Goal: Information Seeking & Learning: Check status

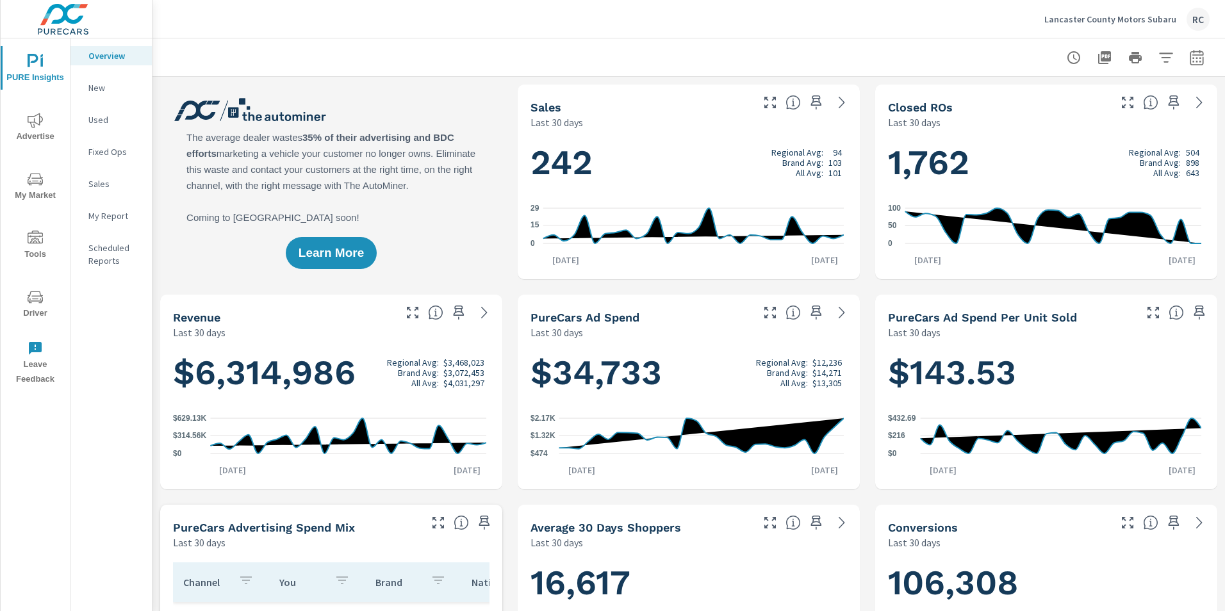
scroll to position [251, 0]
click at [29, 123] on icon "nav menu" at bounding box center [35, 120] width 15 height 15
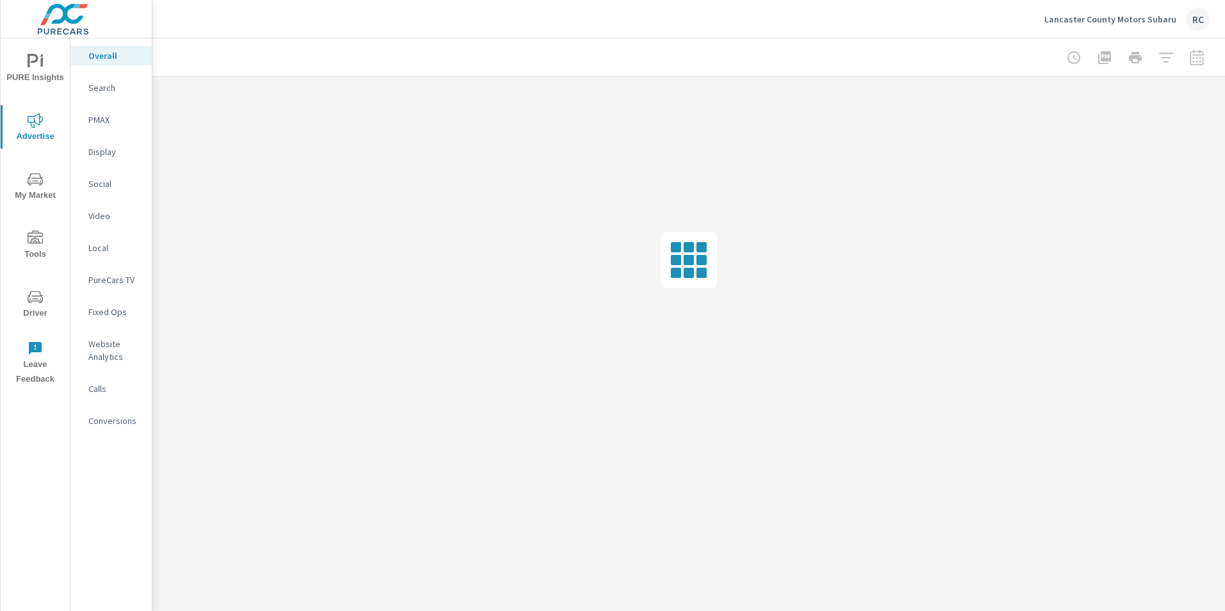
click at [106, 90] on p "Search" at bounding box center [114, 87] width 53 height 13
click at [1197, 57] on div at bounding box center [1135, 58] width 149 height 26
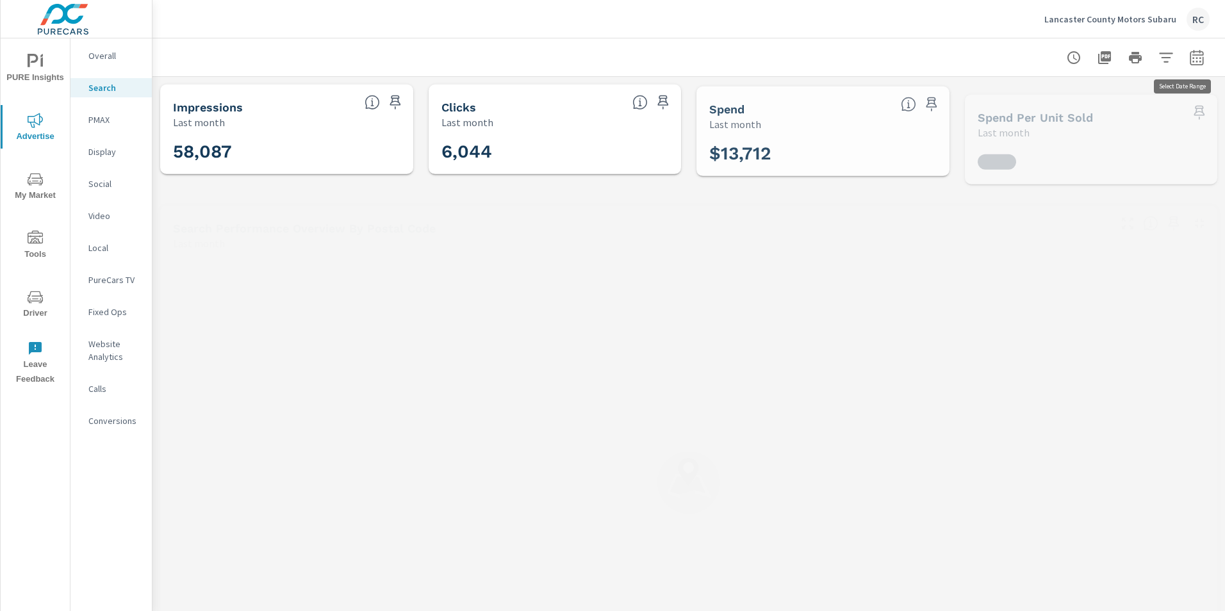
scroll to position [288, 0]
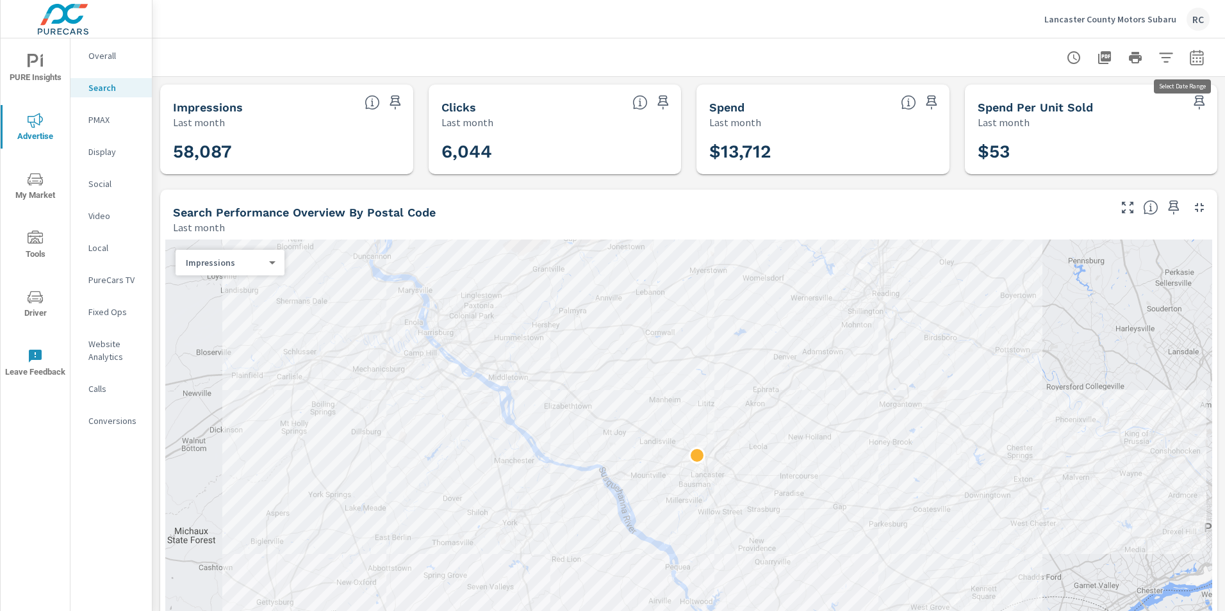
click at [1193, 57] on icon "button" at bounding box center [1197, 59] width 8 height 5
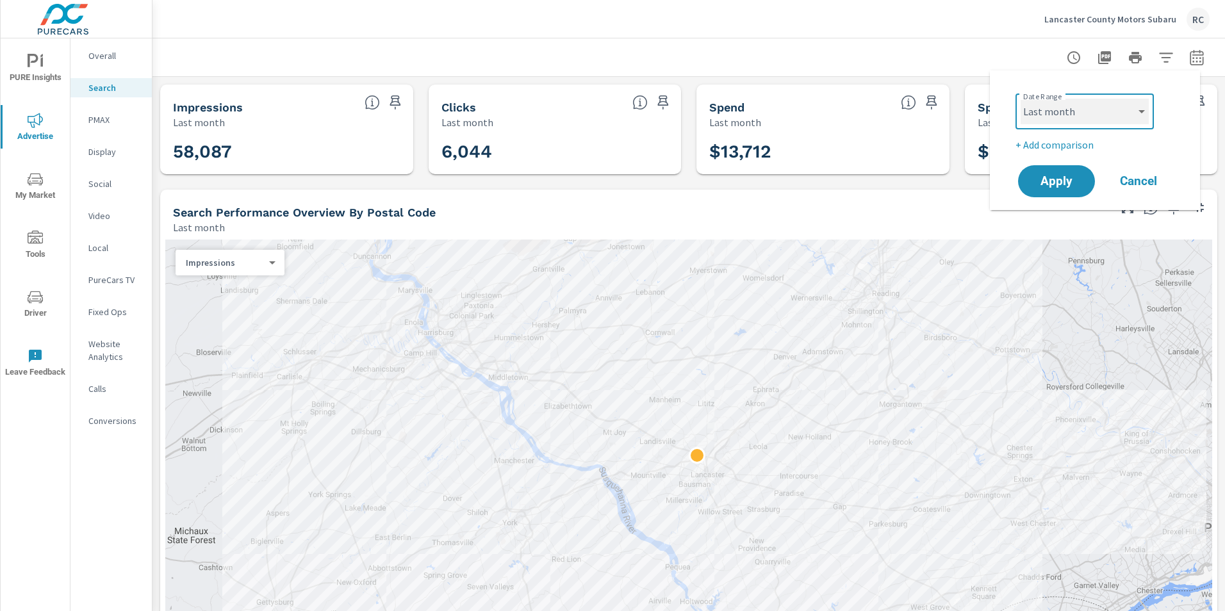
click at [1141, 107] on select "Custom [DATE] Last week Last 7 days Last 14 days Last 30 days Last 45 days Last…" at bounding box center [1085, 112] width 128 height 26
click at [1021, 99] on select "Custom [DATE] Last week Last 7 days Last 14 days Last 30 days Last 45 days Last…" at bounding box center [1085, 112] width 128 height 26
select select "Last 7 days"
click at [1061, 183] on span "Apply" at bounding box center [1056, 182] width 53 height 12
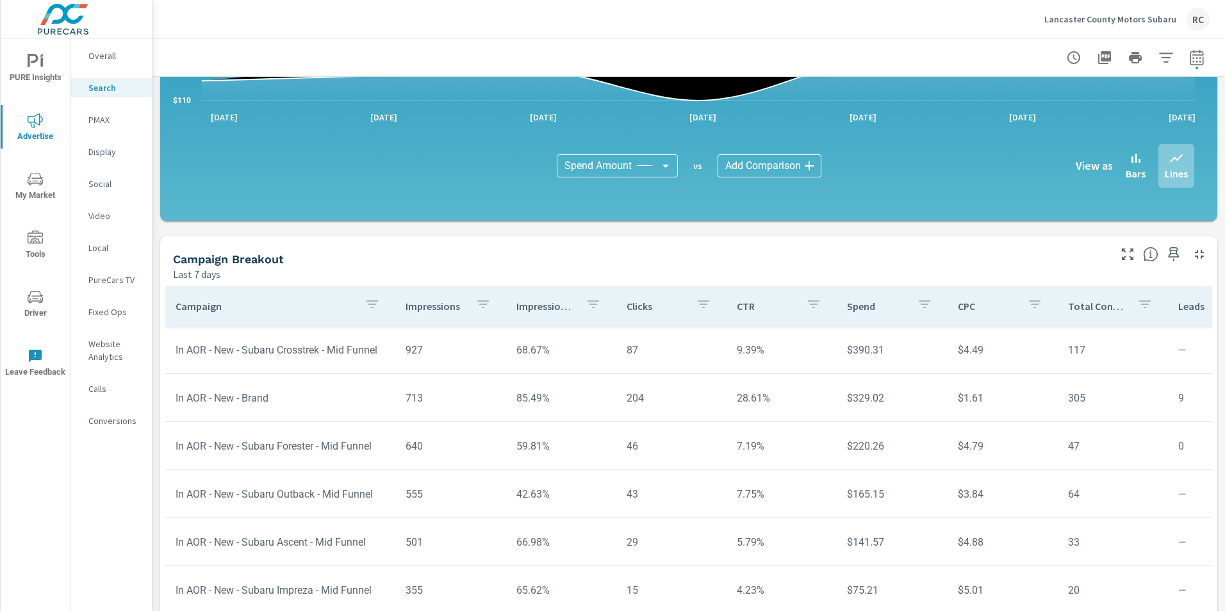
scroll to position [832, 0]
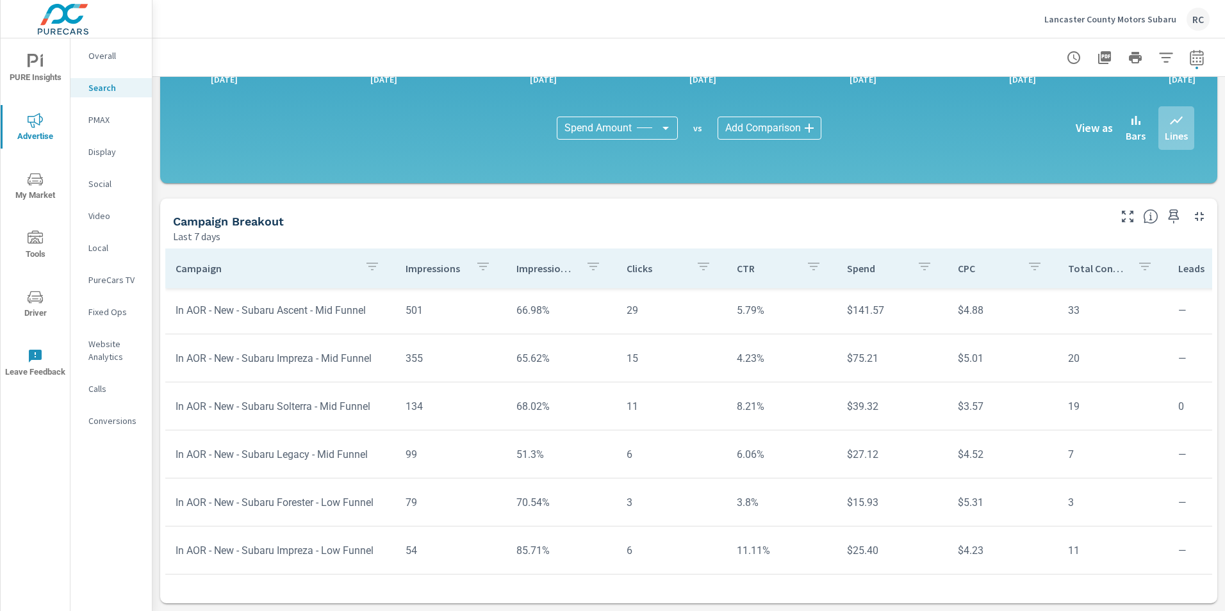
scroll to position [489, 0]
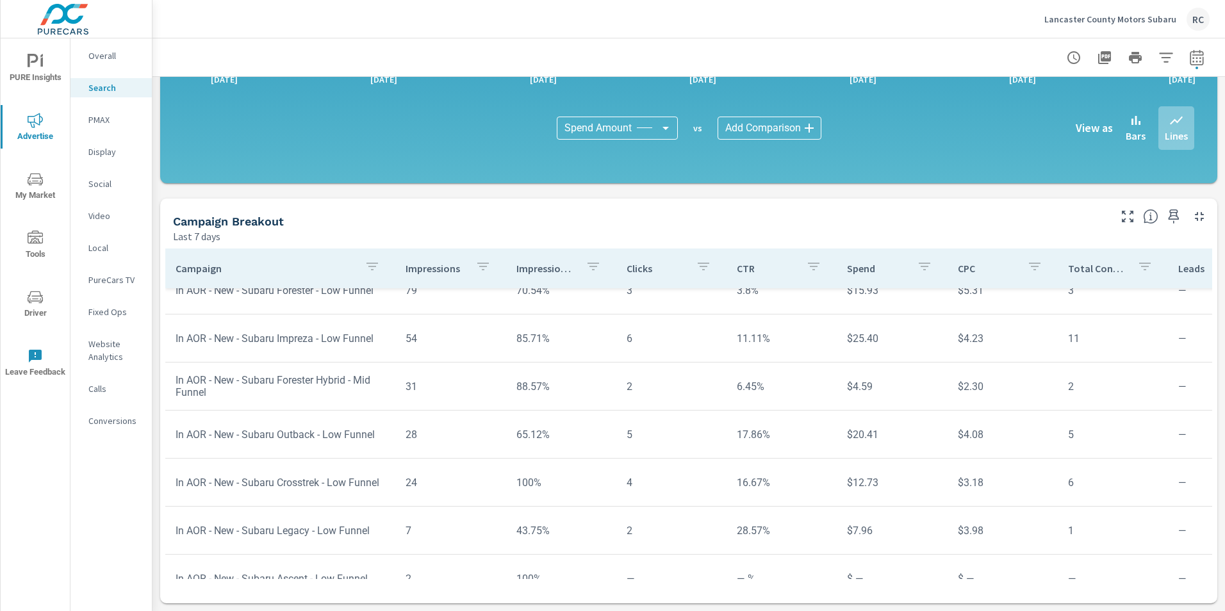
scroll to position [729, 0]
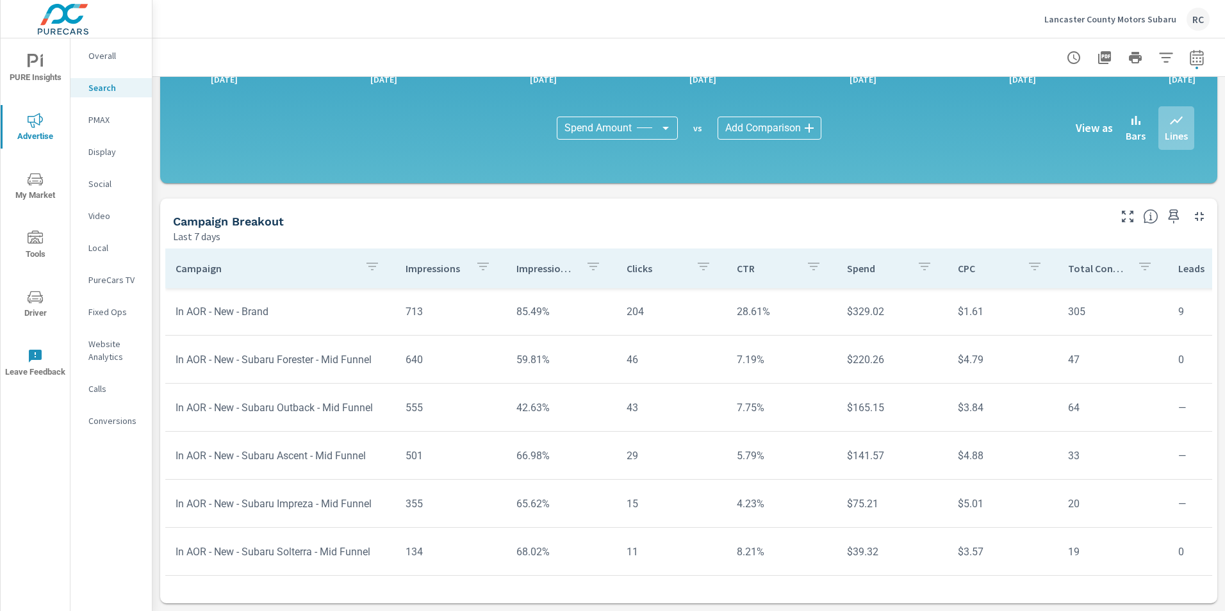
scroll to position [339, 0]
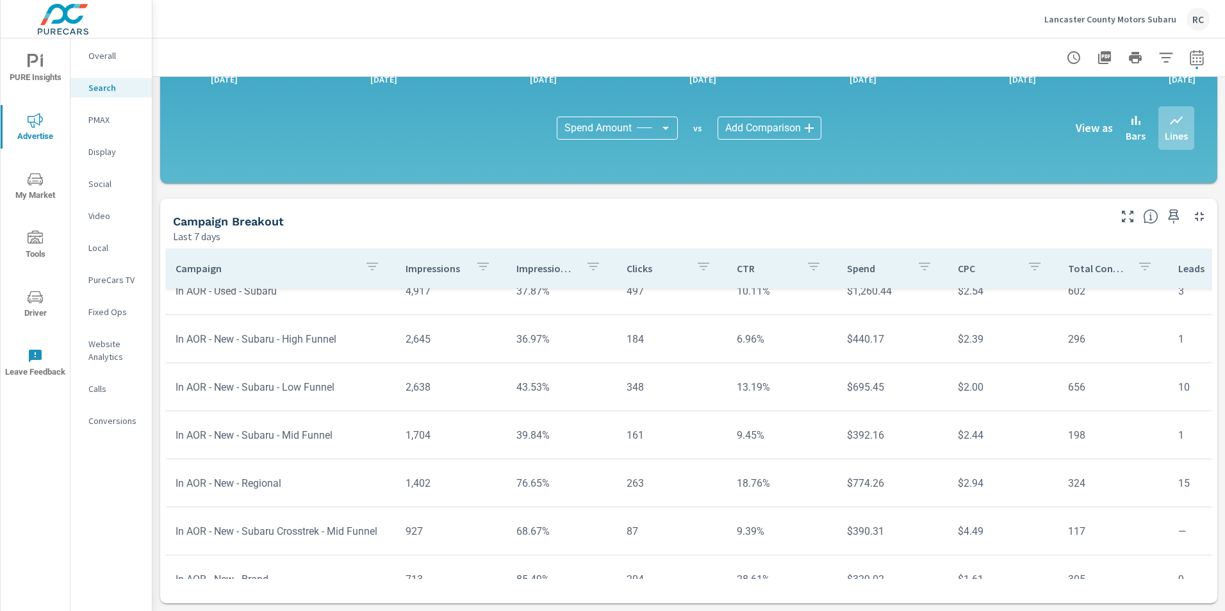
scroll to position [67, 0]
click at [1190, 54] on icon "button" at bounding box center [1196, 56] width 13 height 15
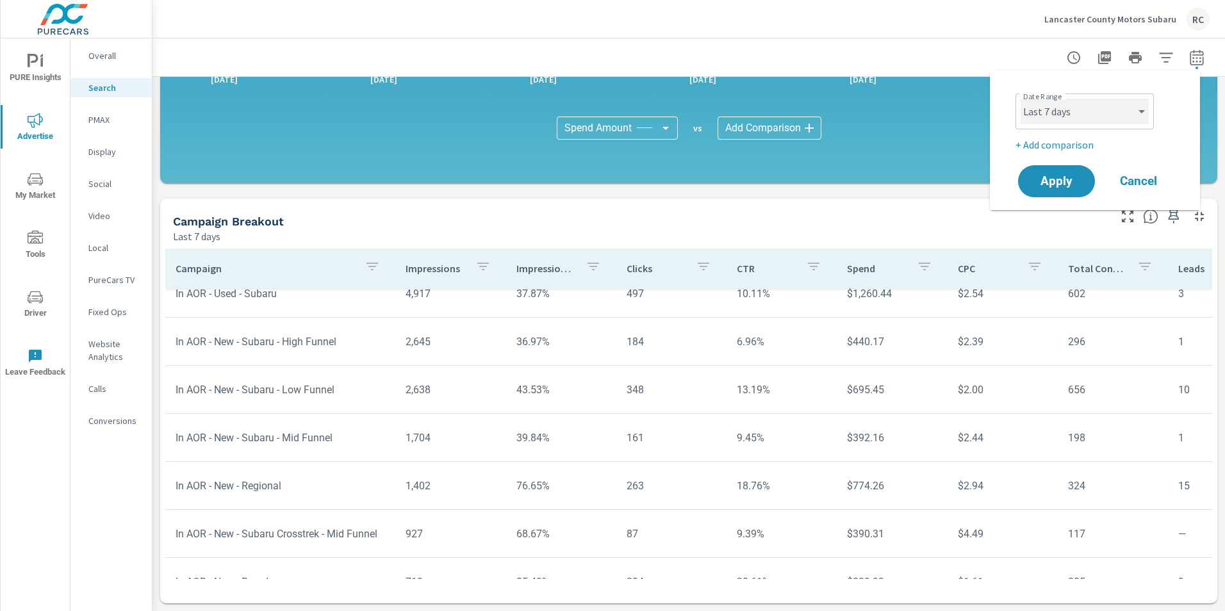
click at [1136, 108] on select "Custom [DATE] Last week Last 7 days Last 14 days Last 30 days Last 45 days Last…" at bounding box center [1085, 112] width 128 height 26
click at [1021, 99] on select "Custom [DATE] Last week Last 7 days Last 14 days Last 30 days Last 45 days Last…" at bounding box center [1085, 112] width 128 height 26
select select "[DATE]"
click at [1063, 179] on span "Apply" at bounding box center [1056, 182] width 53 height 12
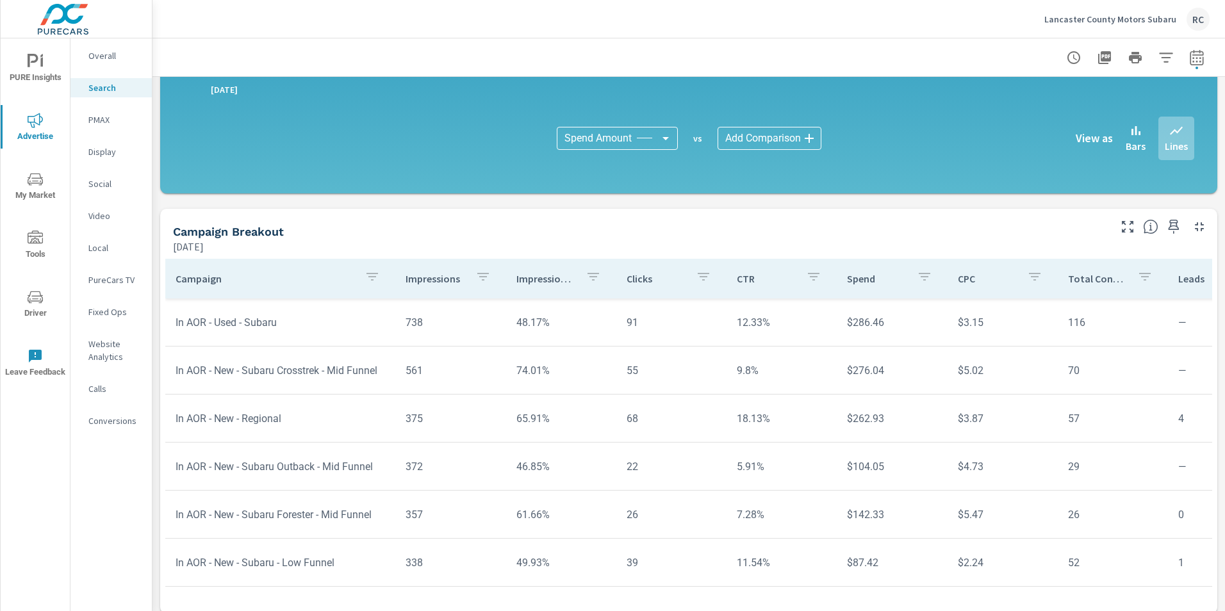
scroll to position [832, 0]
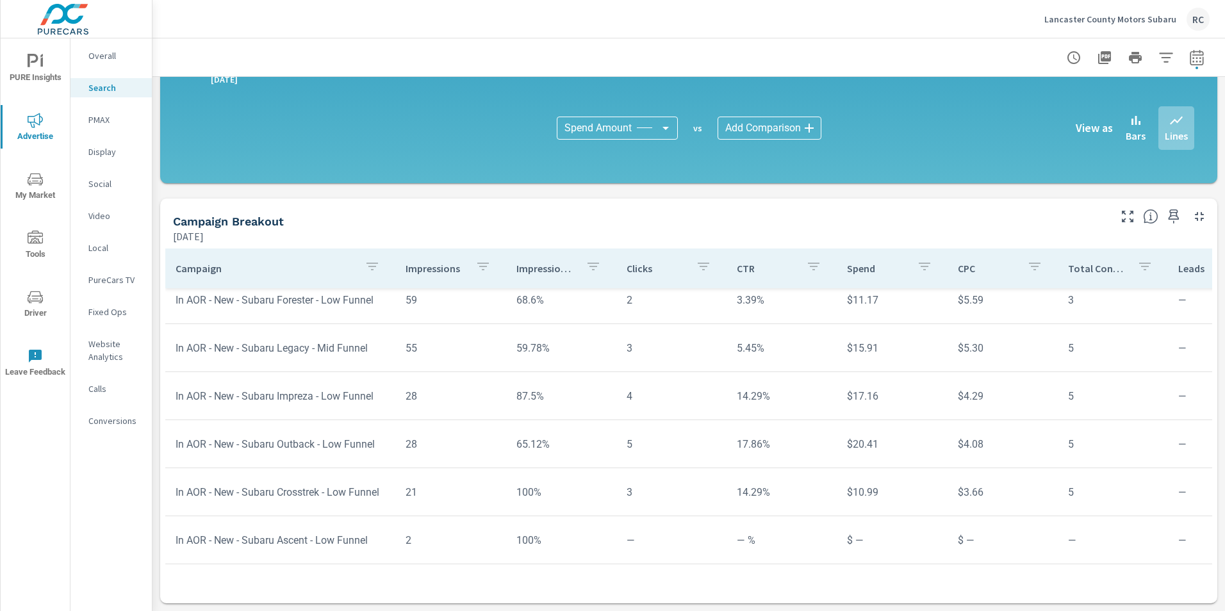
scroll to position [633, 0]
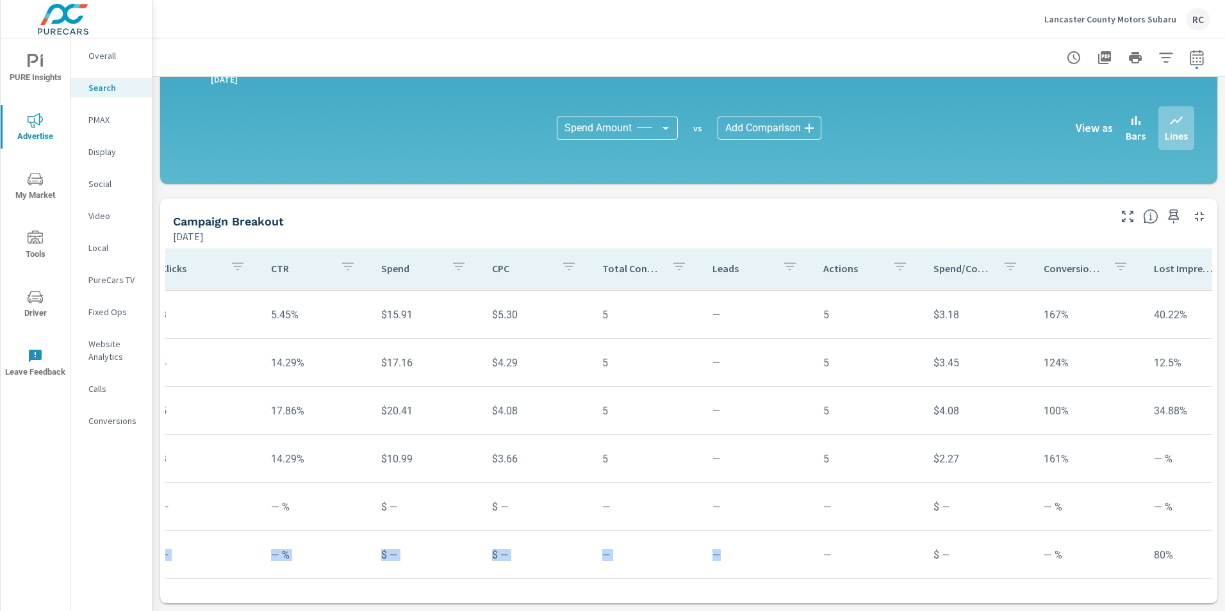
drag, startPoint x: 1191, startPoint y: 522, endPoint x: 1190, endPoint y: 510, distance: 11.6
click at [1190, 510] on tbody "In AOR - New - Subaru - Mid Funnel 281 47.55% 40 14.23% $98.68 $2.47 40 — 40 $2…" at bounding box center [532, 122] width 1666 height 913
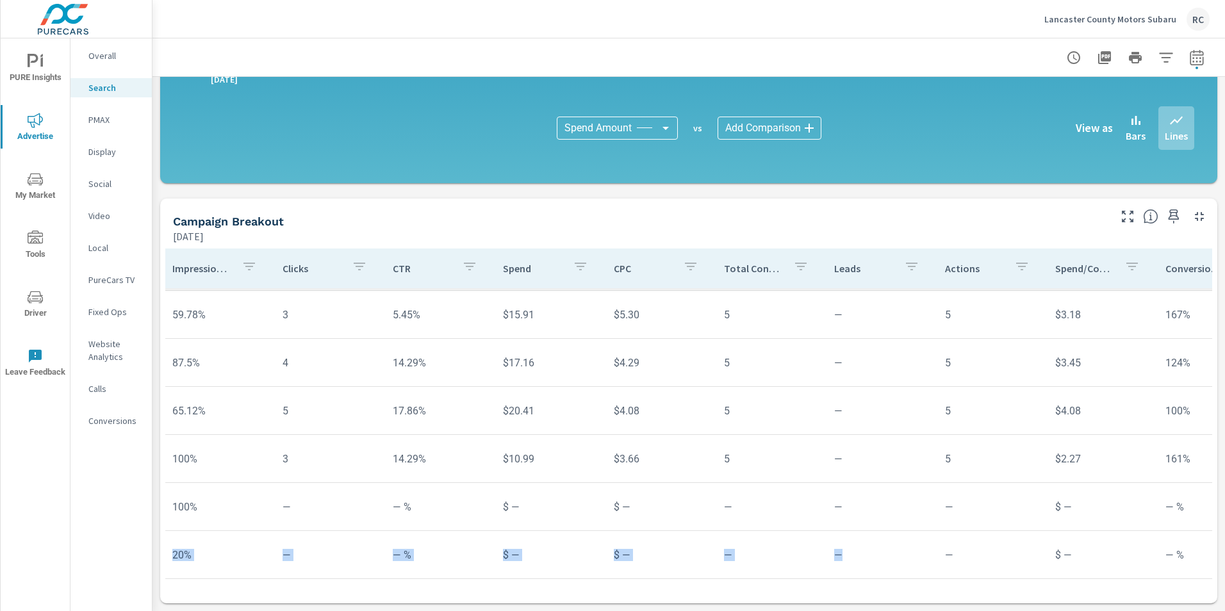
scroll to position [633, 0]
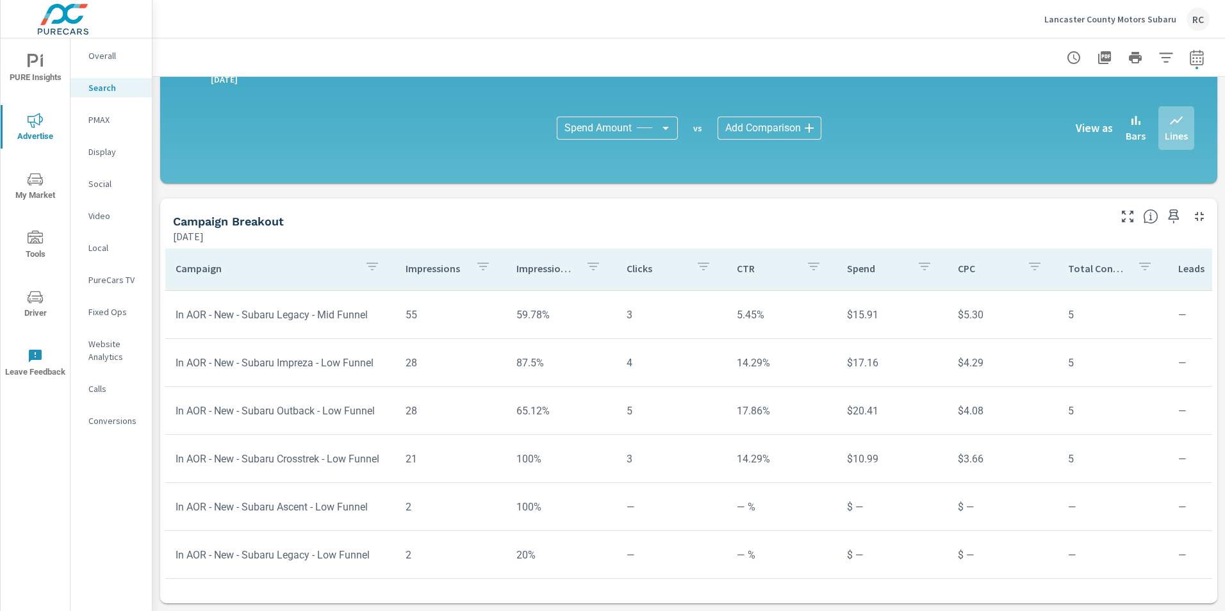
click at [451, 492] on td "2" at bounding box center [450, 507] width 110 height 33
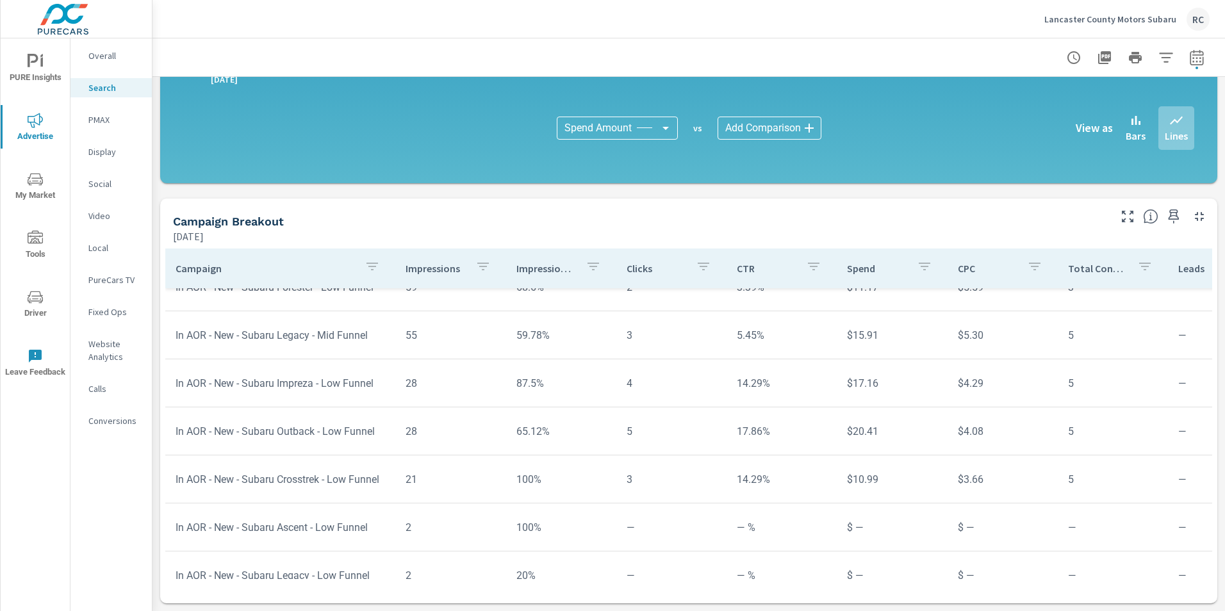
scroll to position [597, 0]
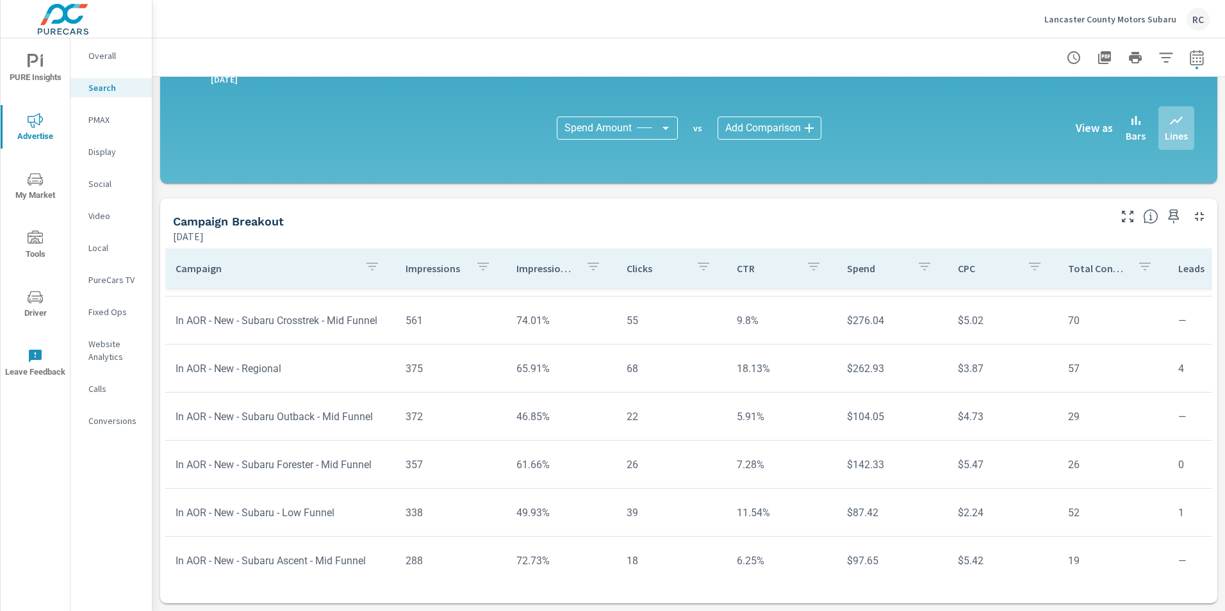
scroll to position [86, 0]
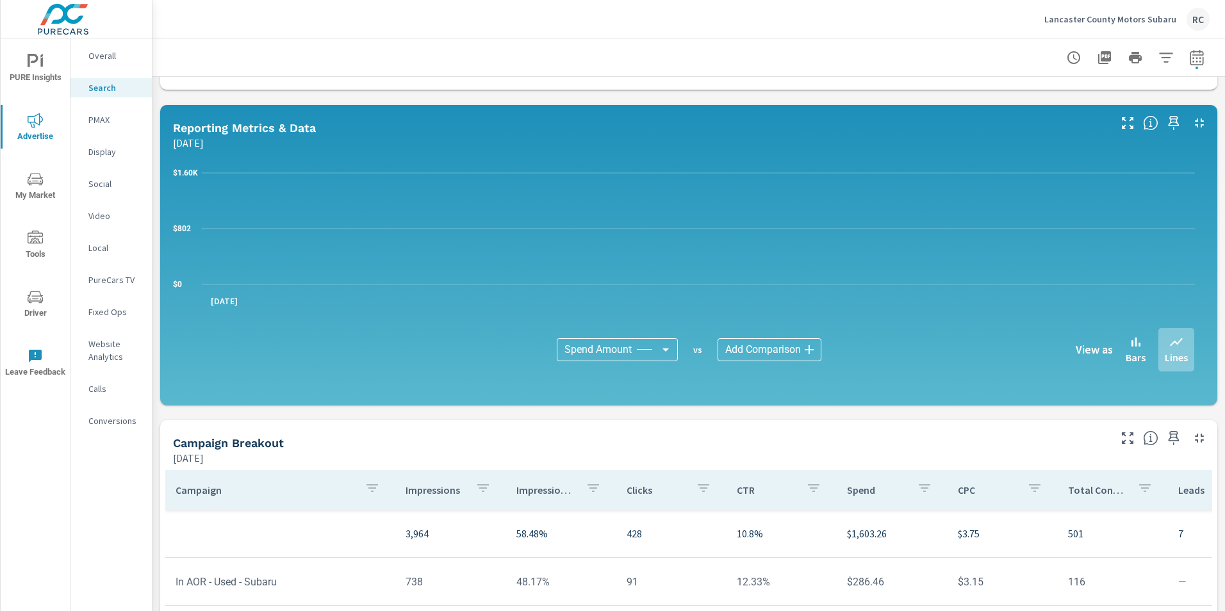
scroll to position [447, 0]
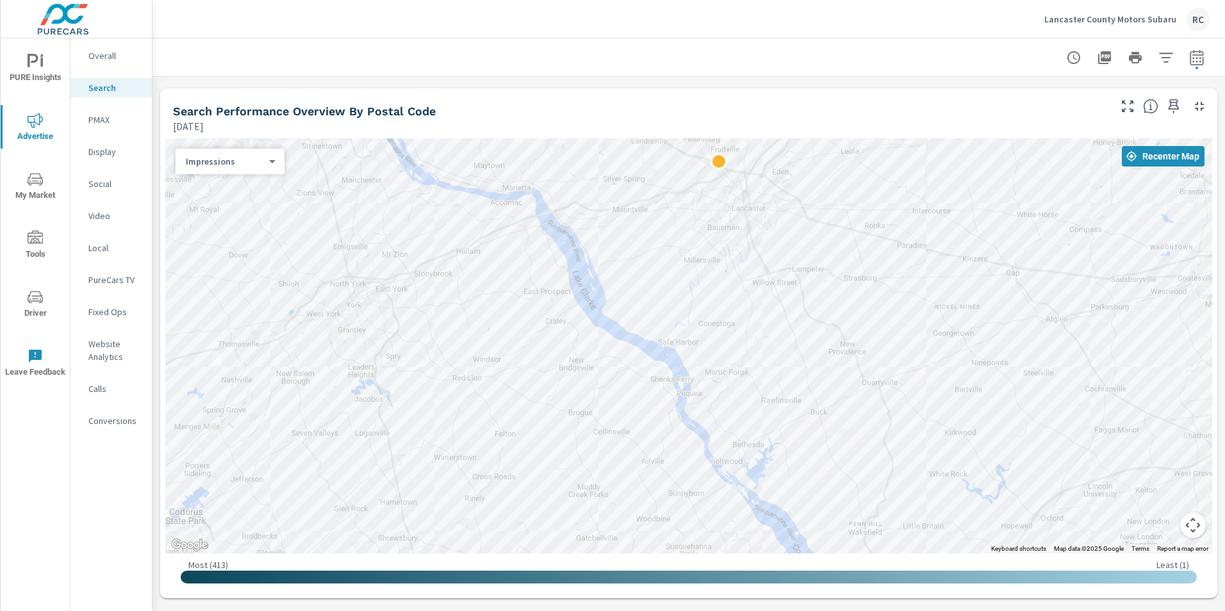
scroll to position [99, 0]
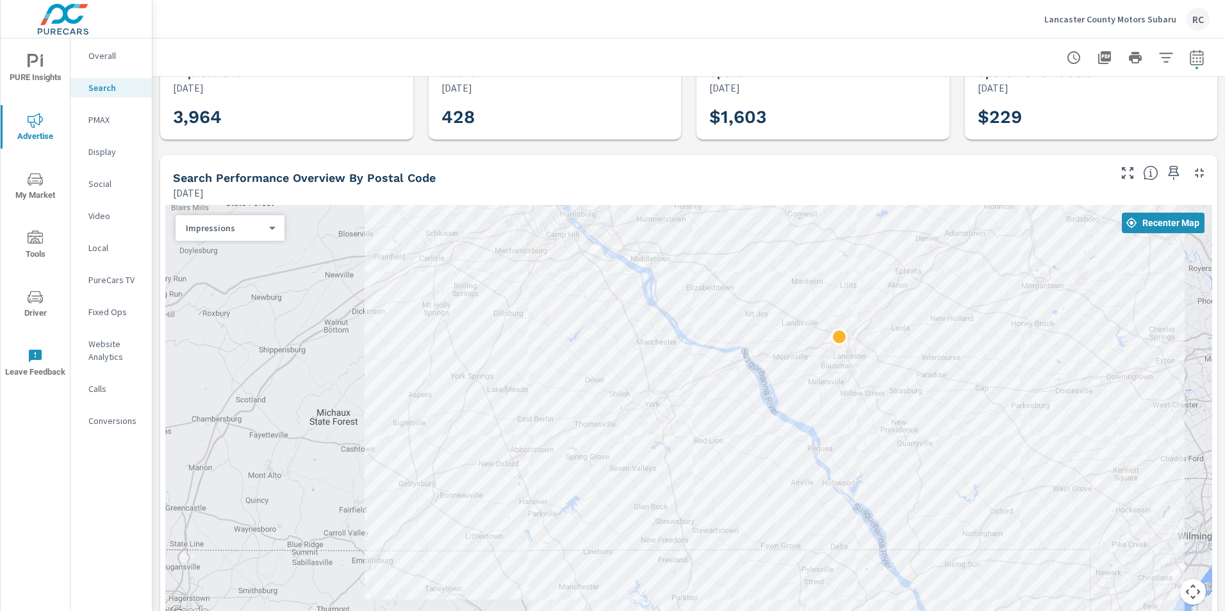
scroll to position [18, 0]
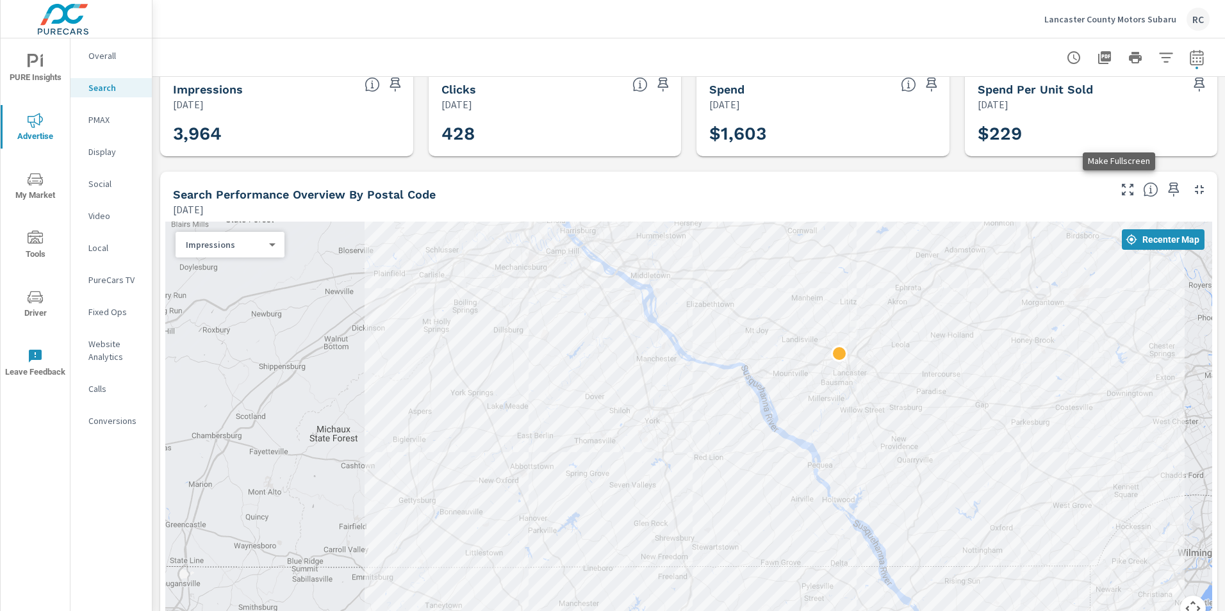
click at [1120, 189] on icon "button" at bounding box center [1127, 189] width 15 height 15
